Goal: Consume media (video, audio)

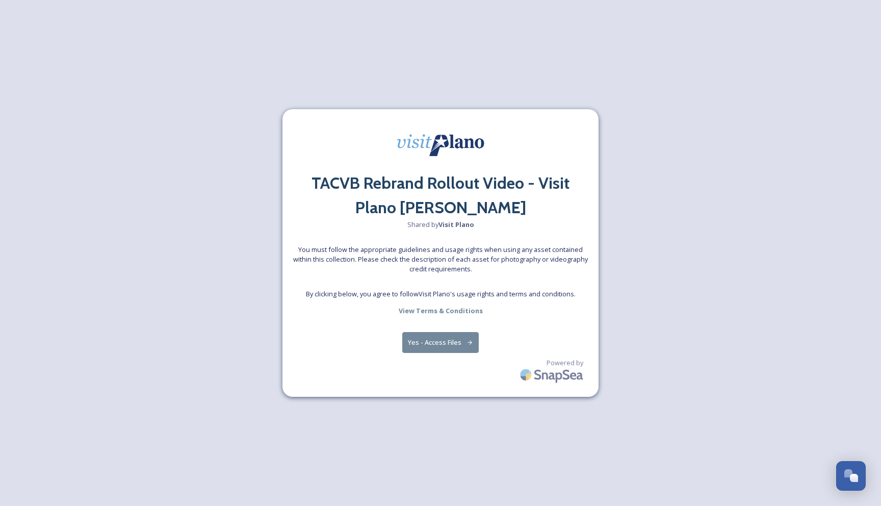
click at [460, 342] on button "Yes - Access Files" at bounding box center [440, 342] width 77 height 21
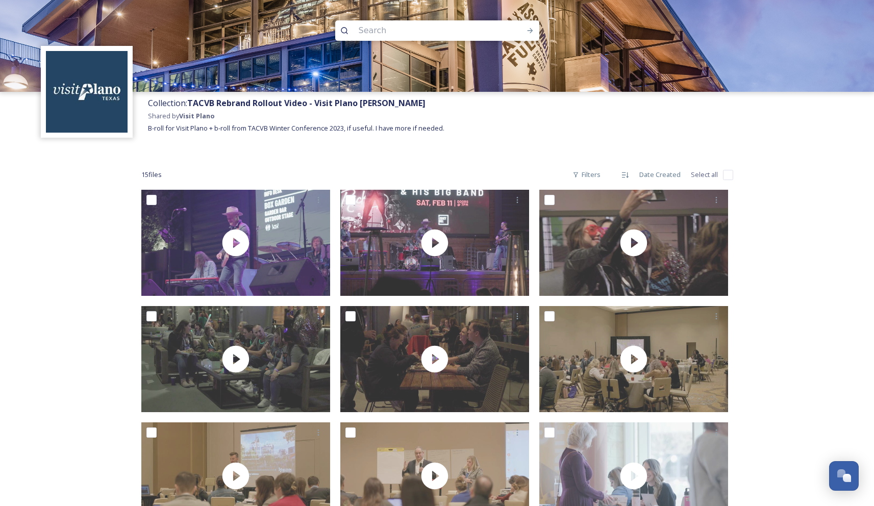
click at [727, 175] on input "checkbox" at bounding box center [728, 175] width 10 height 10
checkbox input "true"
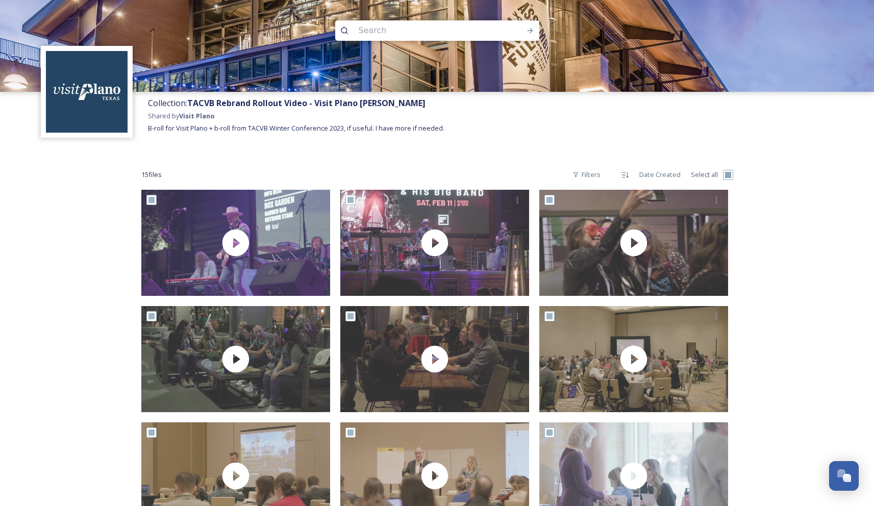
checkbox input "true"
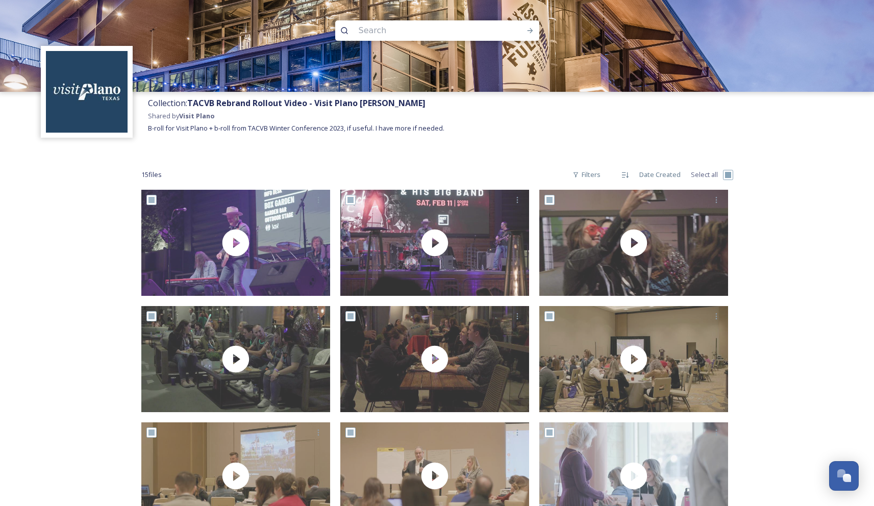
checkbox input "true"
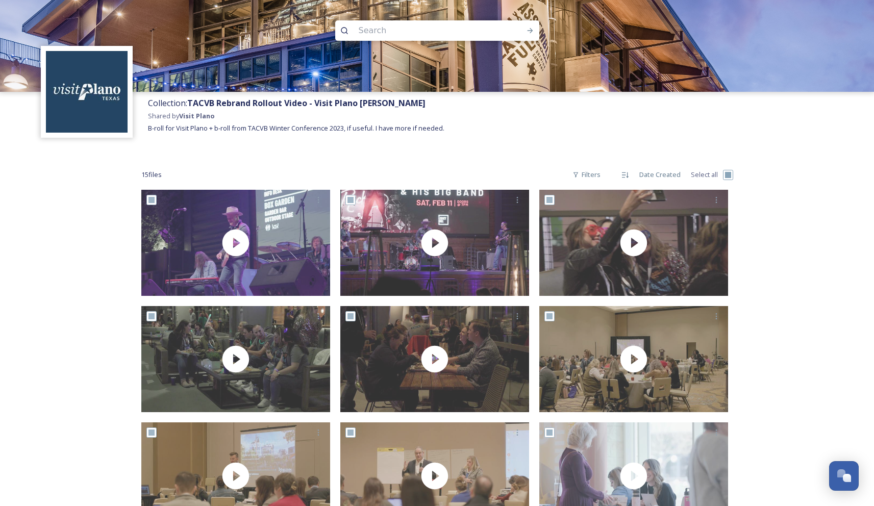
checkbox input "true"
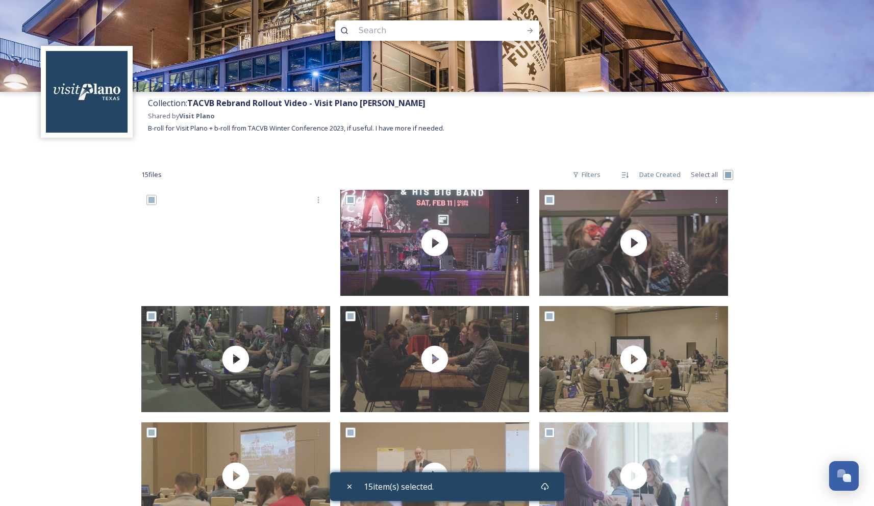
click at [91, 210] on div "Collection: TACVB Rebrand Rollout Video - Visit Plano [PERSON_NAME] Shared by V…" at bounding box center [437, 410] width 874 height 821
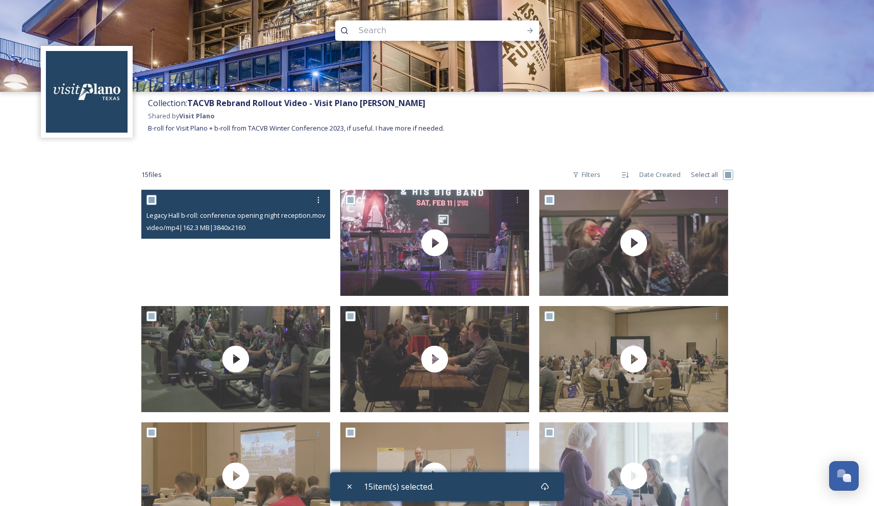
click at [284, 256] on video "Legacy Hall b-roll: conference opening night reception.mov" at bounding box center [235, 243] width 189 height 106
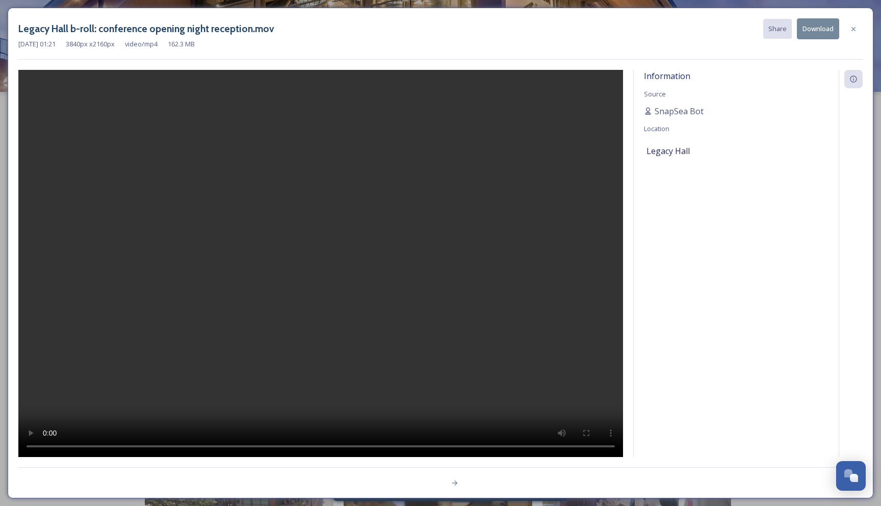
click at [856, 27] on icon at bounding box center [854, 29] width 8 height 8
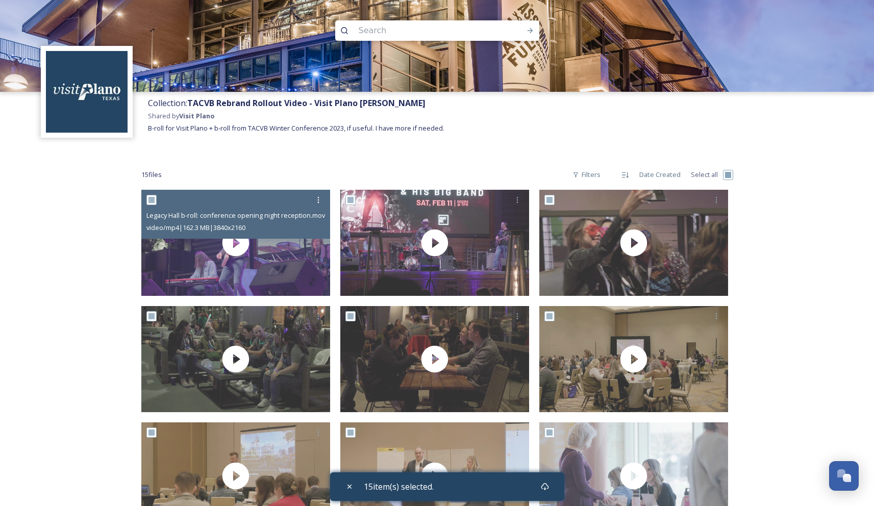
click at [729, 175] on input "checkbox" at bounding box center [728, 175] width 10 height 10
checkbox input "false"
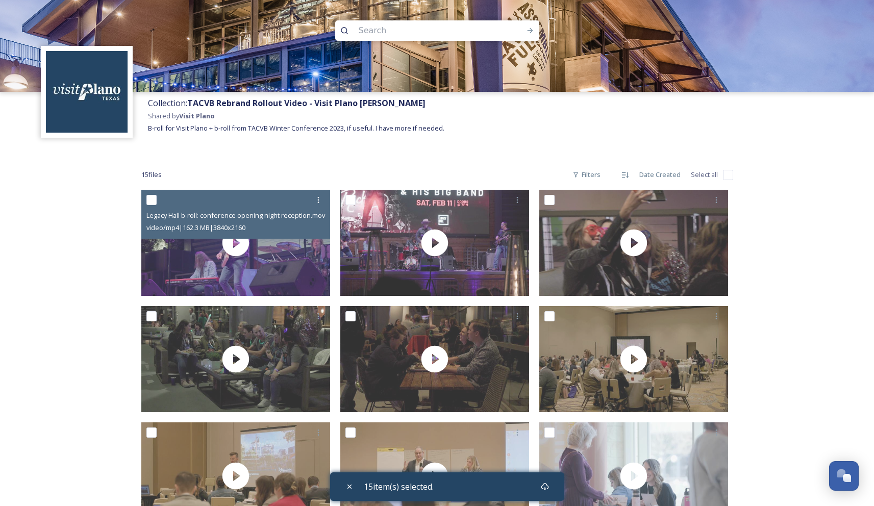
checkbox input "false"
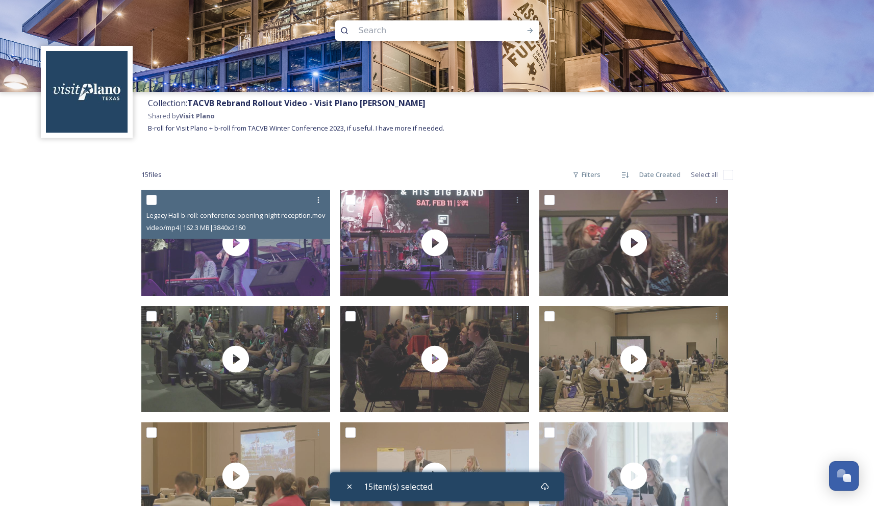
checkbox input "false"
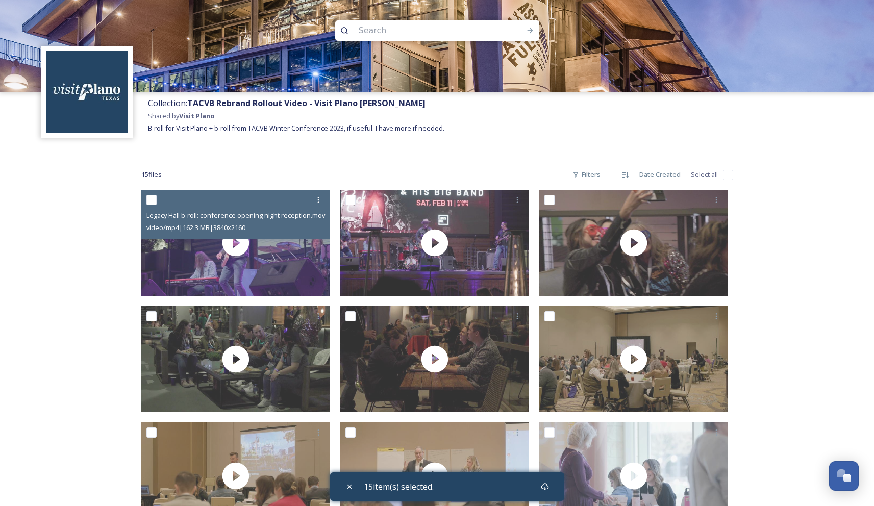
checkbox input "false"
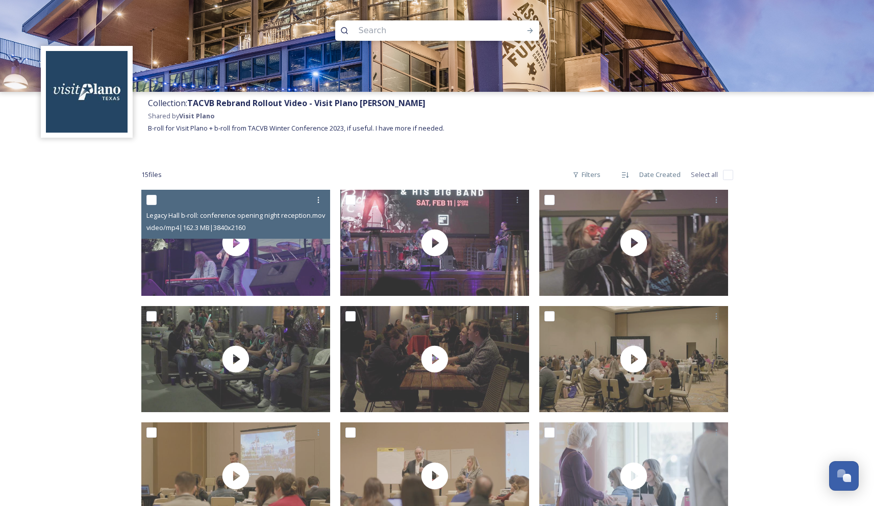
click at [728, 173] on input "checkbox" at bounding box center [728, 175] width 10 height 10
checkbox input "true"
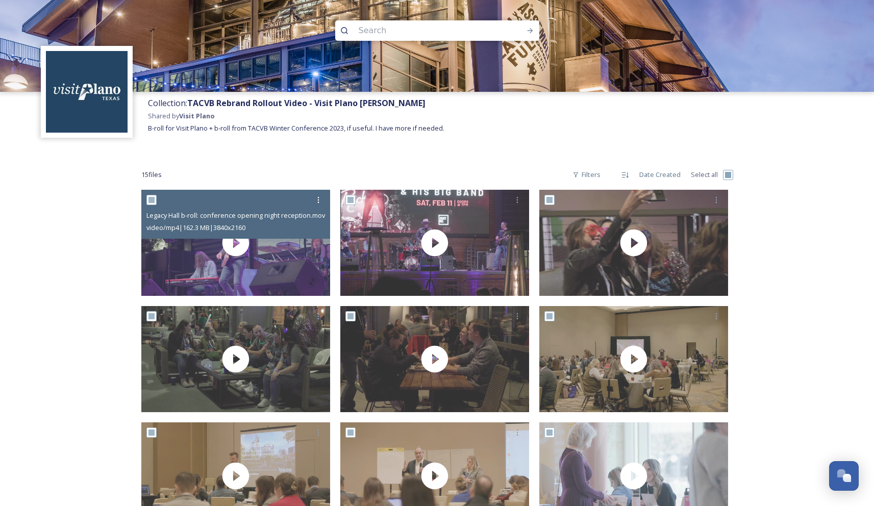
checkbox input "true"
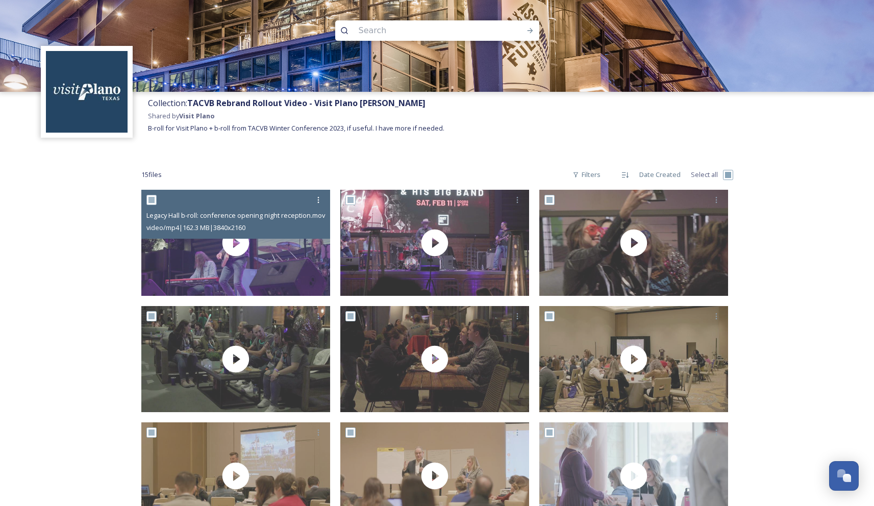
checkbox input "true"
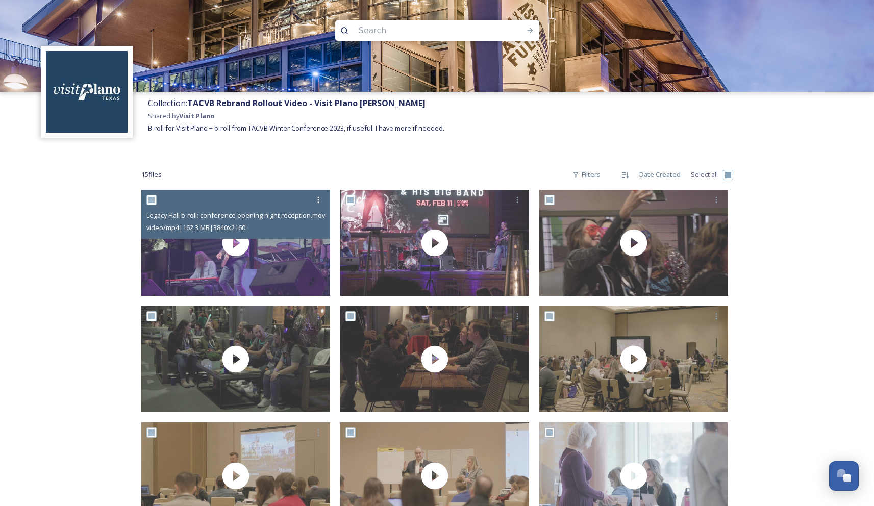
checkbox input "true"
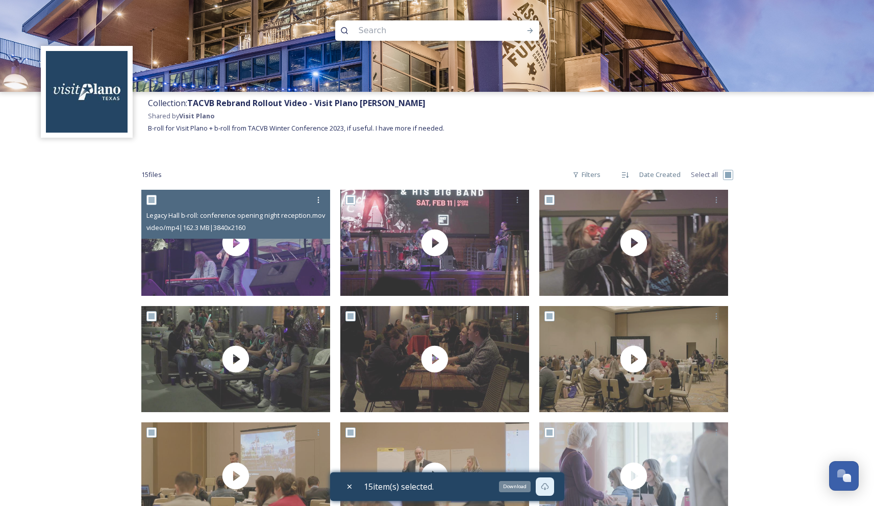
click at [547, 484] on icon at bounding box center [545, 486] width 8 height 7
